Goal: Use online tool/utility: Utilize a website feature to perform a specific function

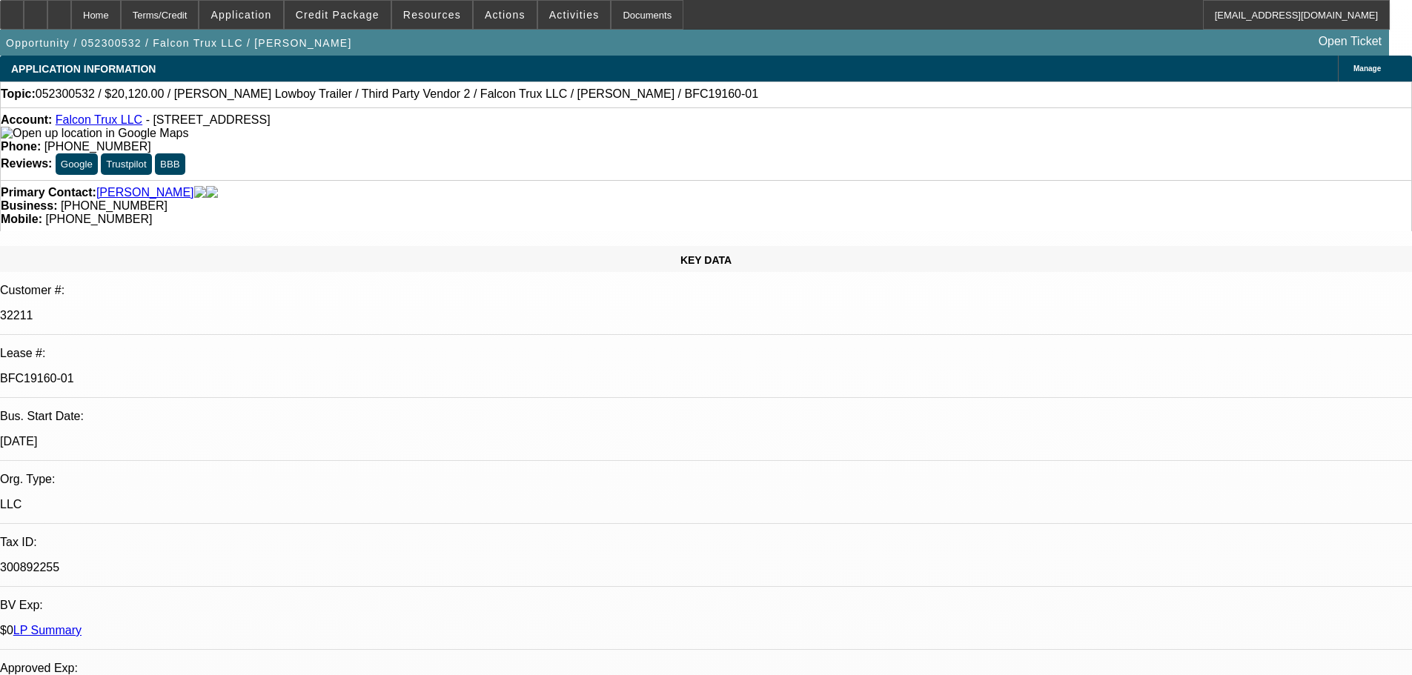
select select "0"
select select "6"
select select "0"
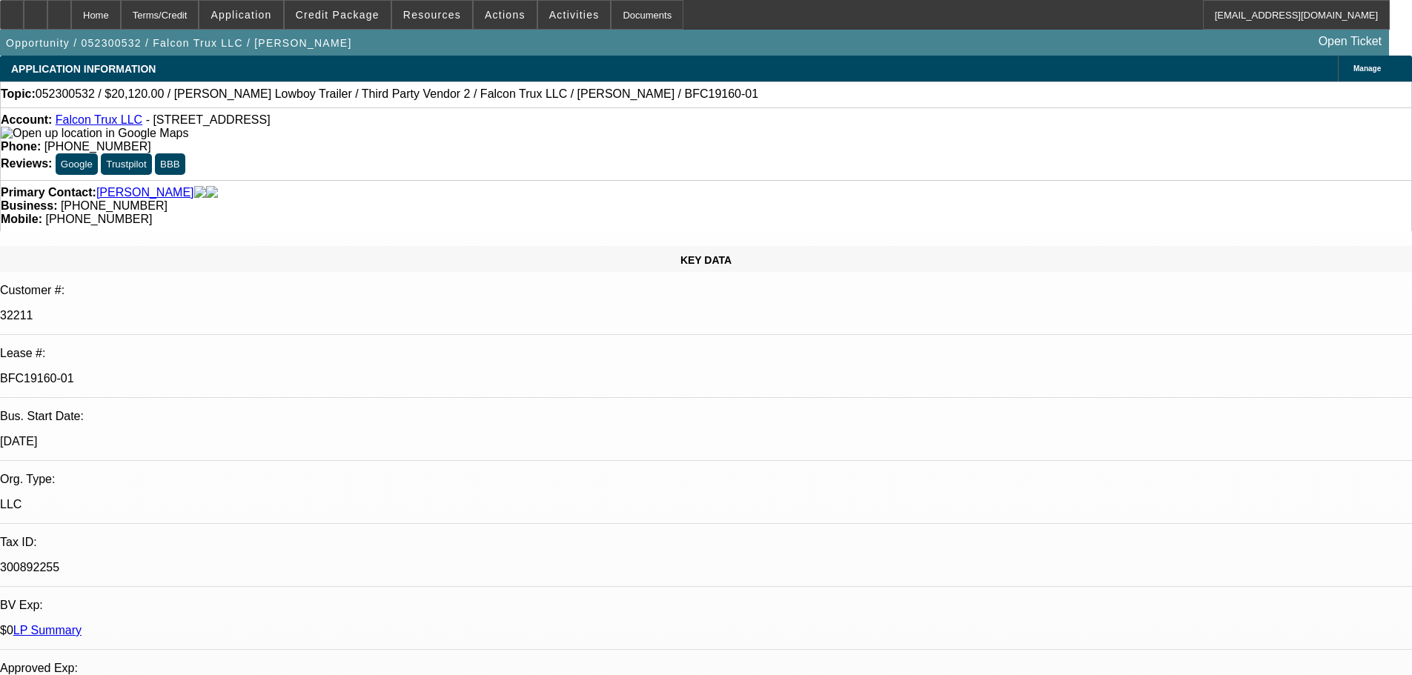
select select "0"
select select "6"
select select "0"
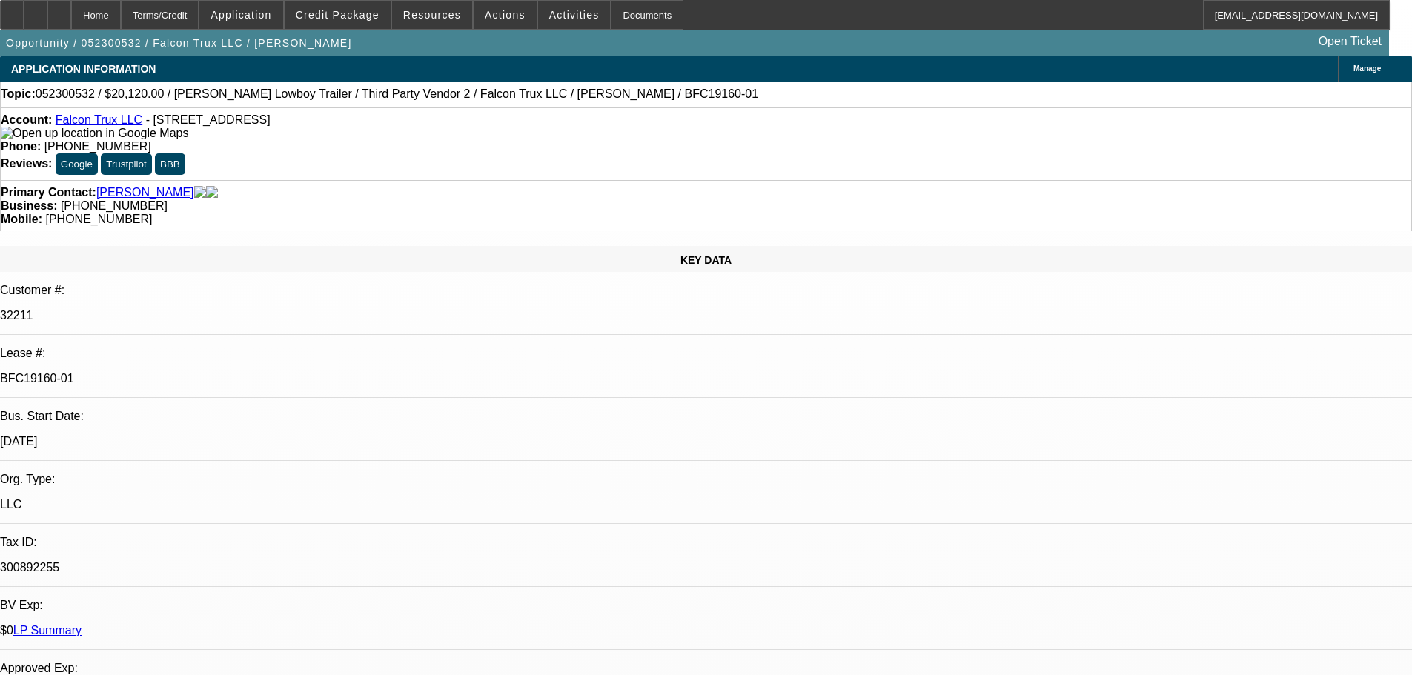
select select "0"
select select "6"
select select "0"
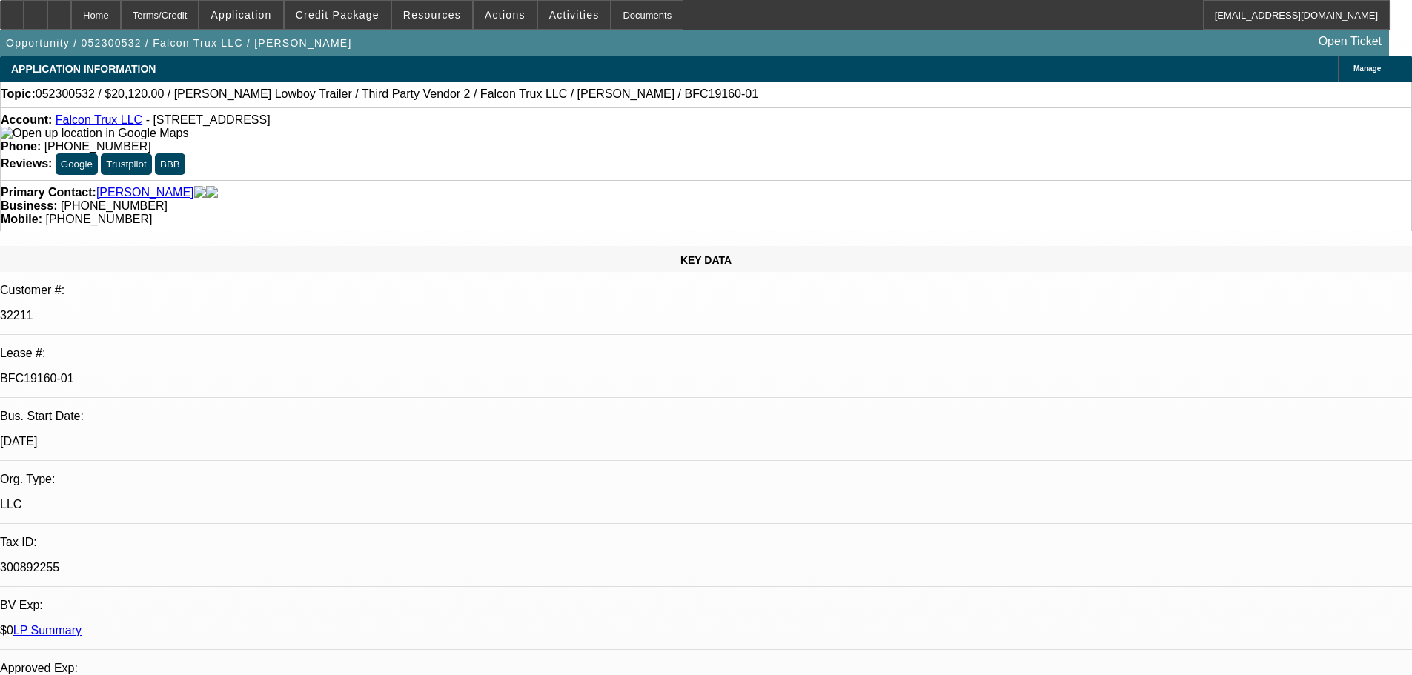
select select "6"
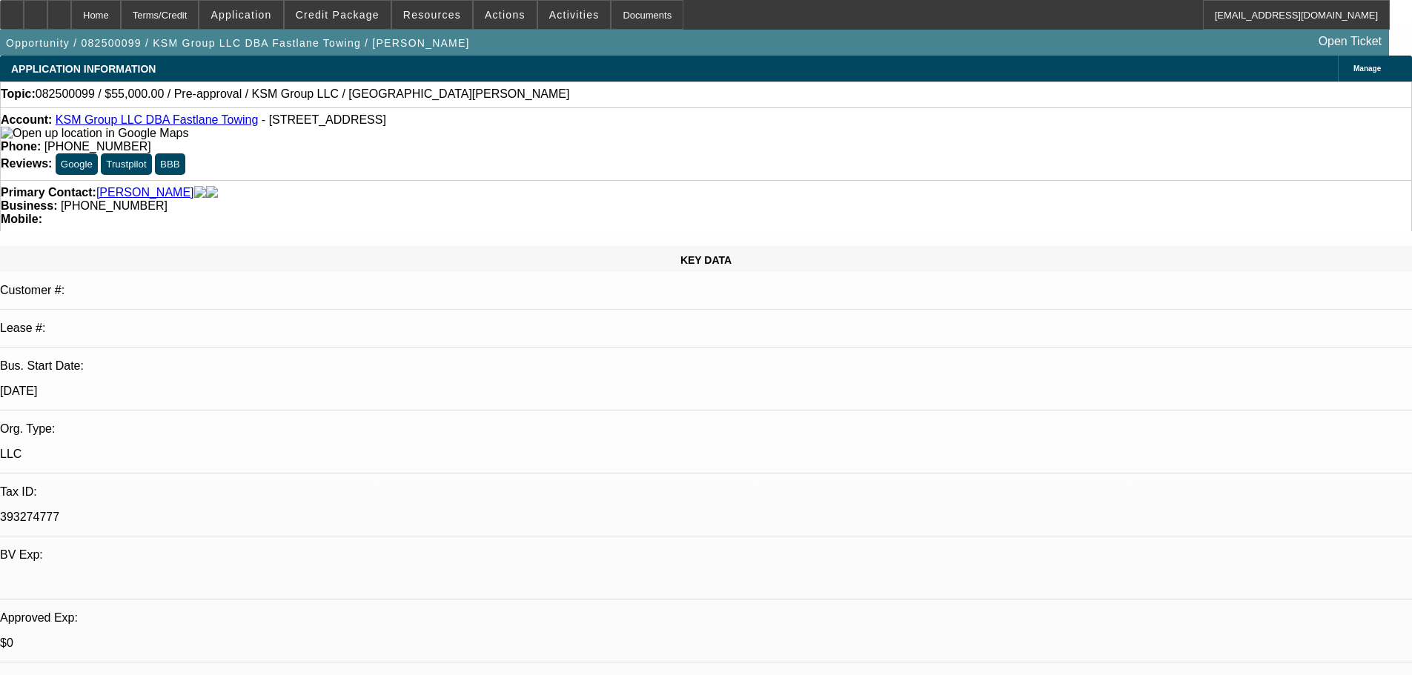
select select "0"
select select "2"
select select "0.1"
select select "4"
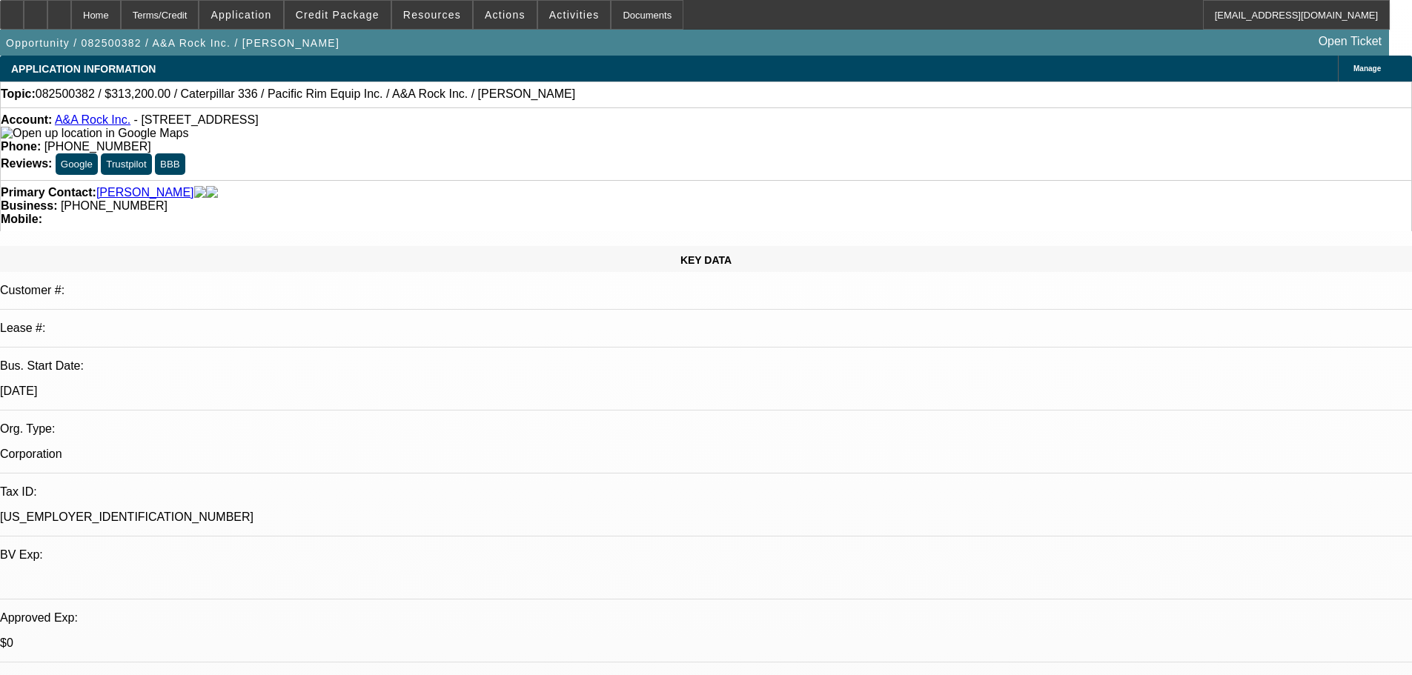
select select "0"
select select "2"
select select "0"
select select "6"
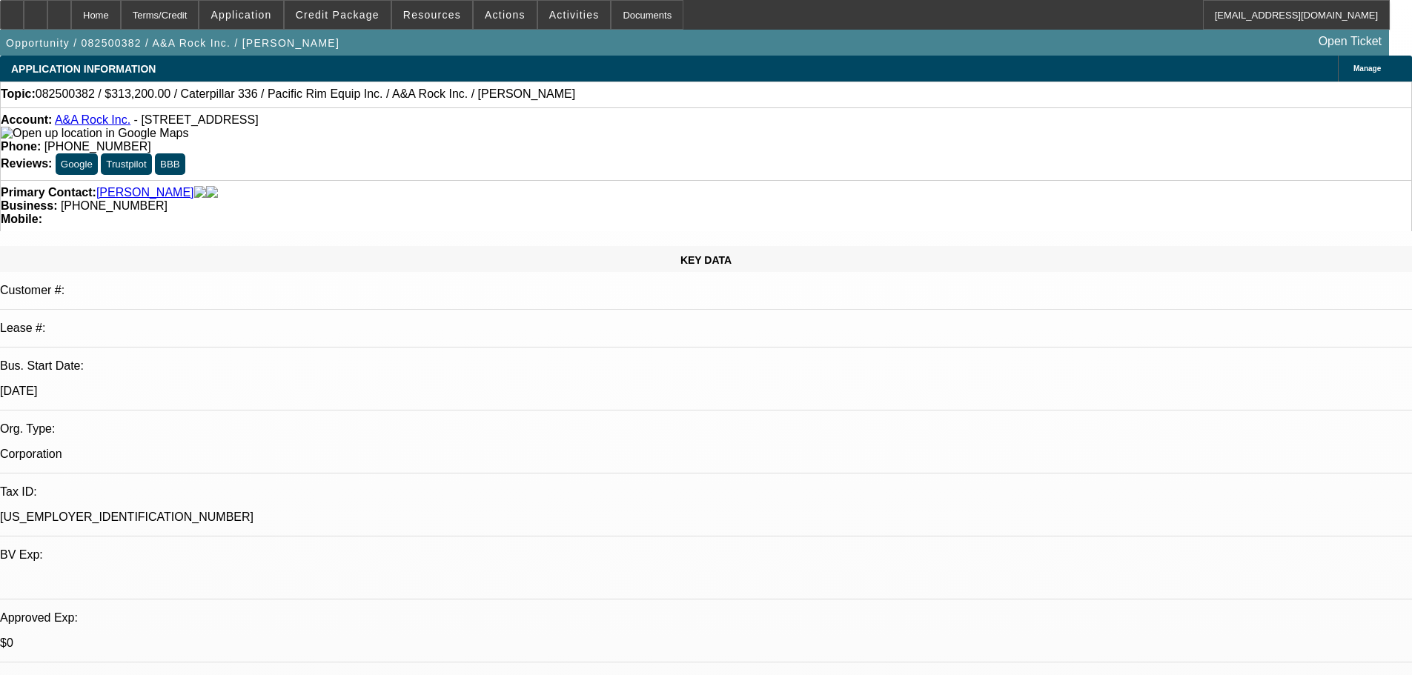
select select "0"
select select "2"
select select "0"
select select "6"
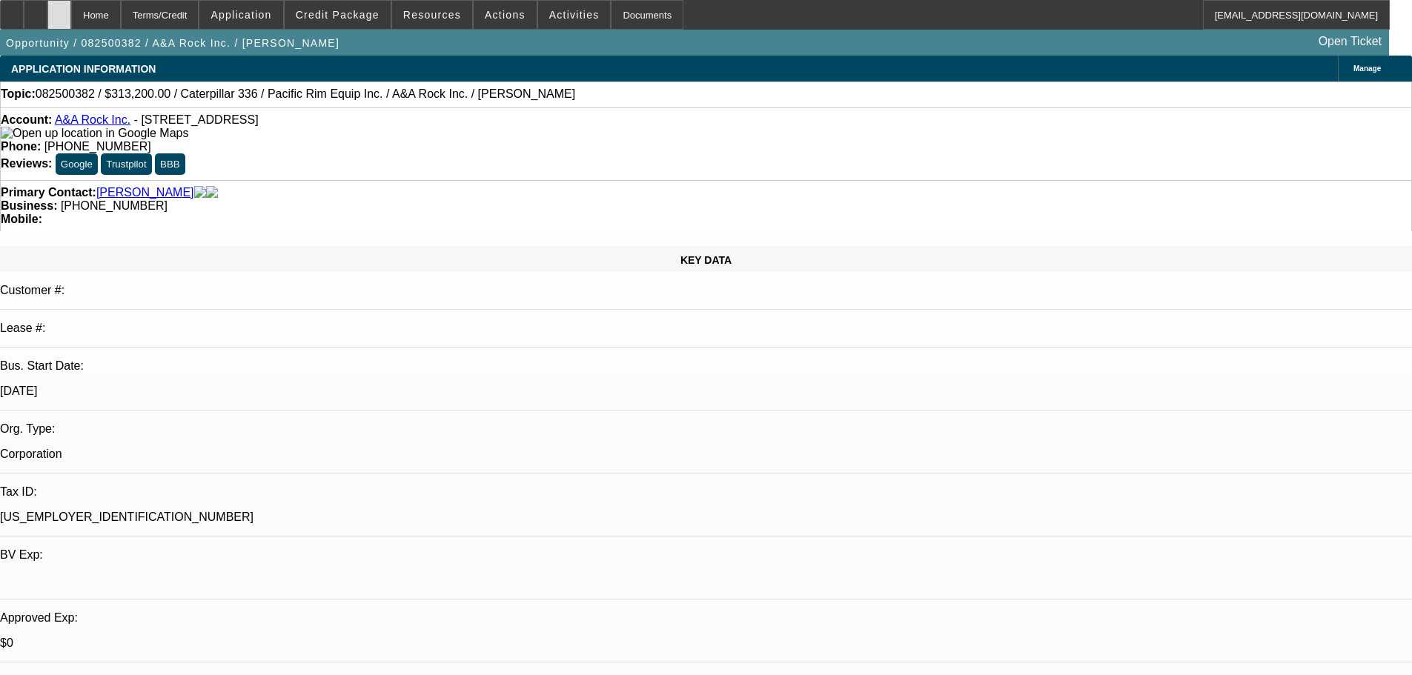
click at [71, 19] on div at bounding box center [59, 15] width 24 height 30
select select "0"
select select "2"
select select "0"
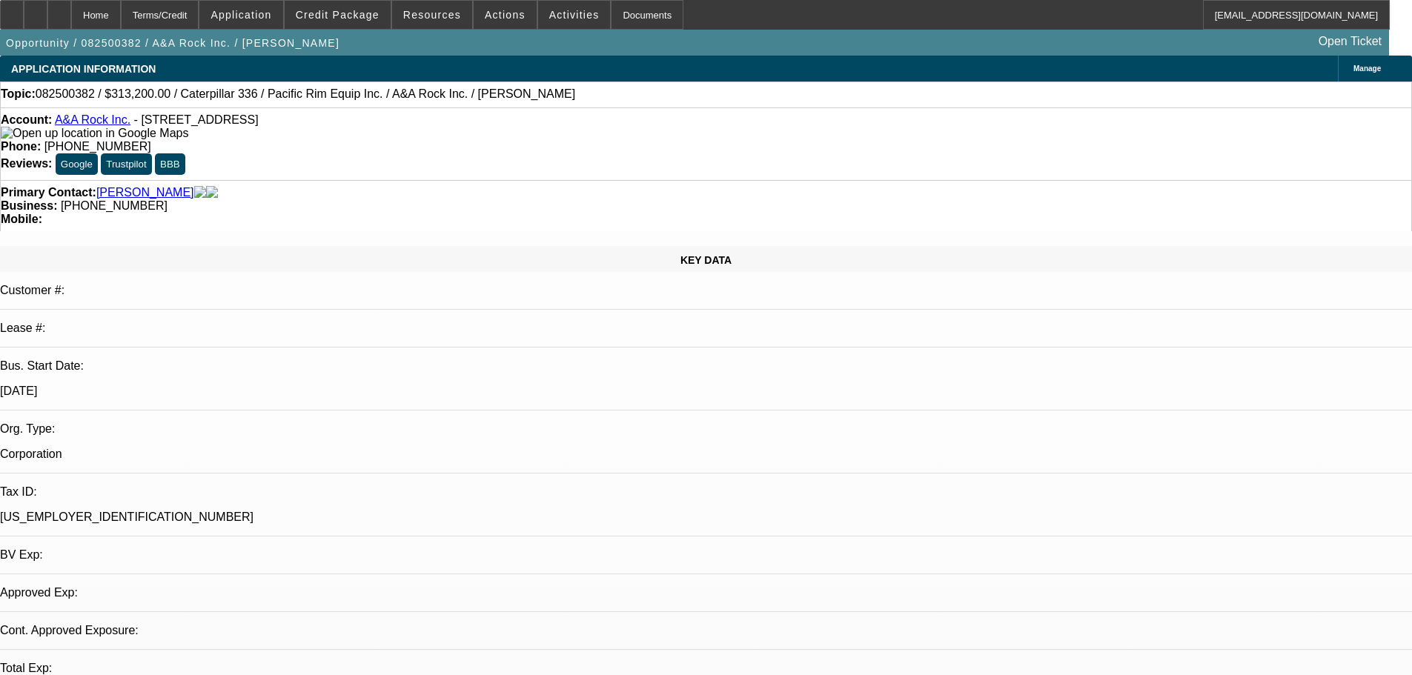
select select "6"
select select "0"
select select "2"
select select "0"
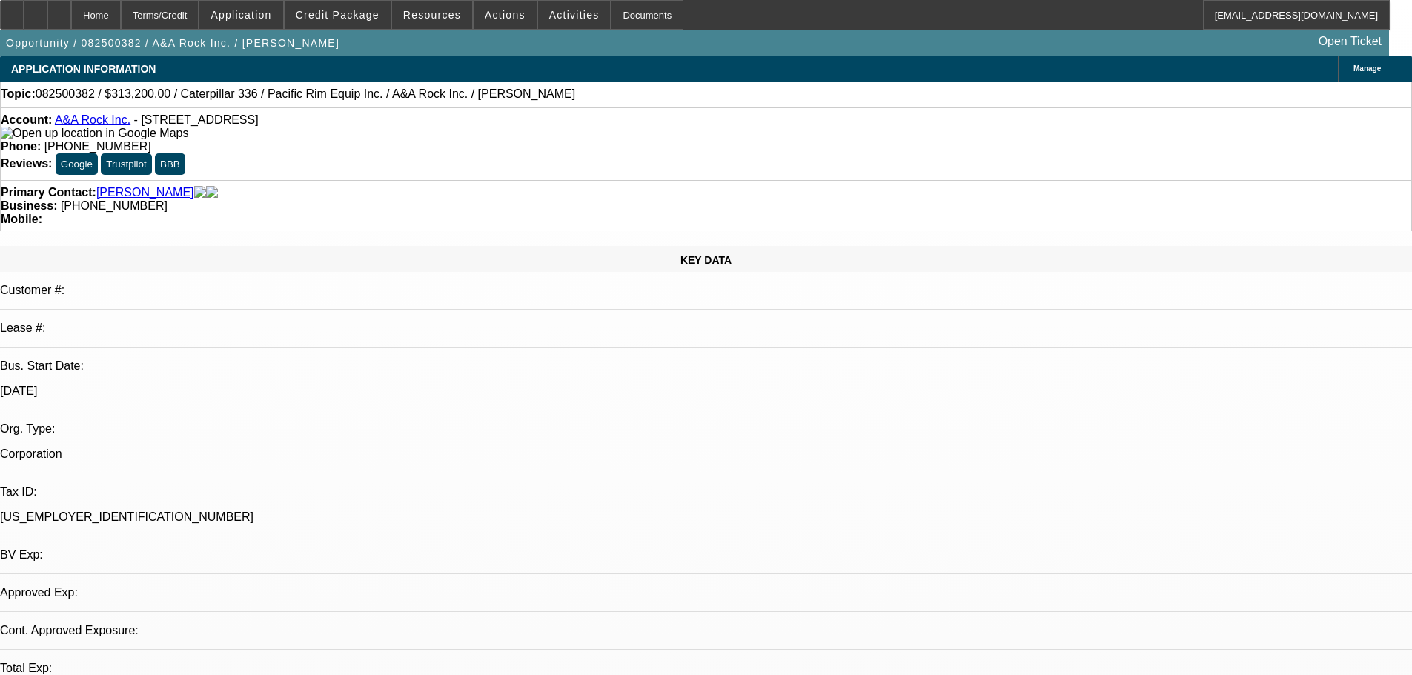
select select "6"
click at [584, 97] on div "Topic: 082500382 / $313,200.00 / Caterpillar 336 / Pacific Rim Equip Inc. / A&A…" at bounding box center [706, 93] width 1410 height 13
